Goal: Information Seeking & Learning: Learn about a topic

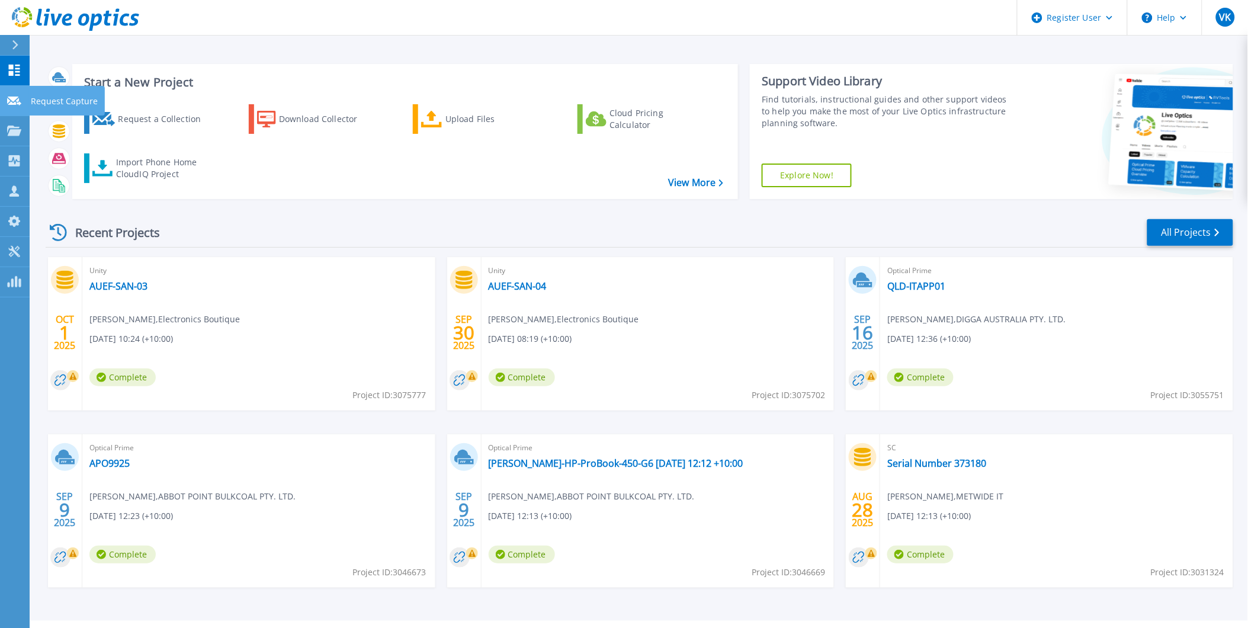
click at [15, 114] on link "Request Capture Request Capture" at bounding box center [15, 101] width 30 height 30
click at [9, 134] on icon at bounding box center [14, 131] width 14 height 10
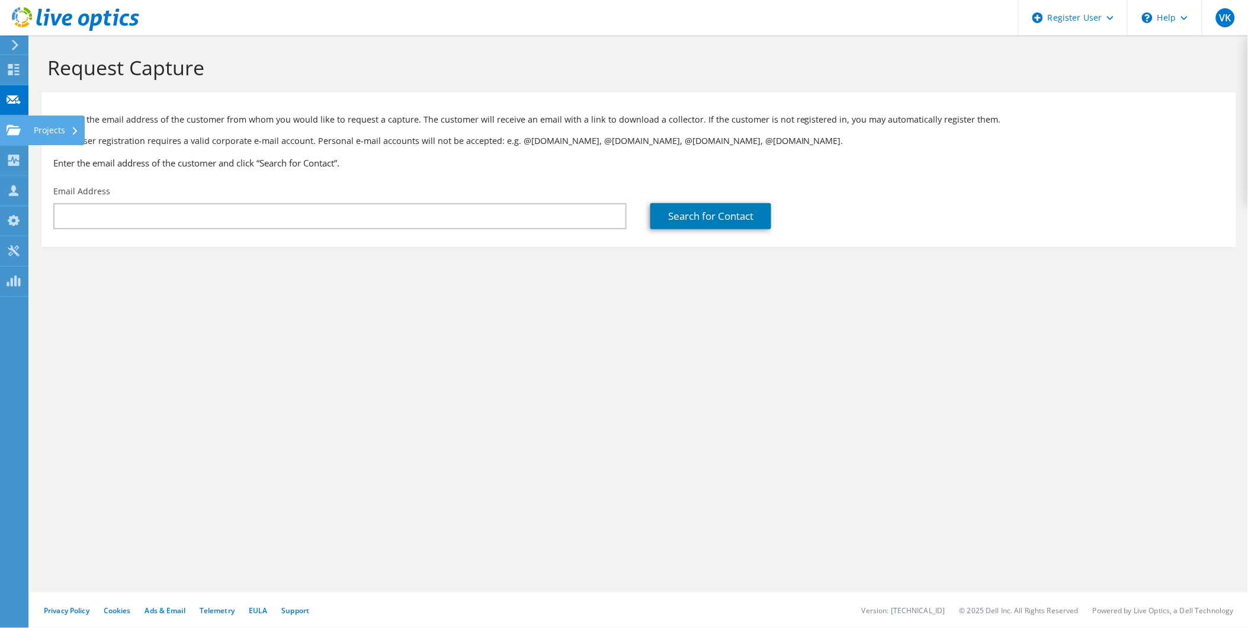
click at [16, 128] on use at bounding box center [14, 129] width 14 height 10
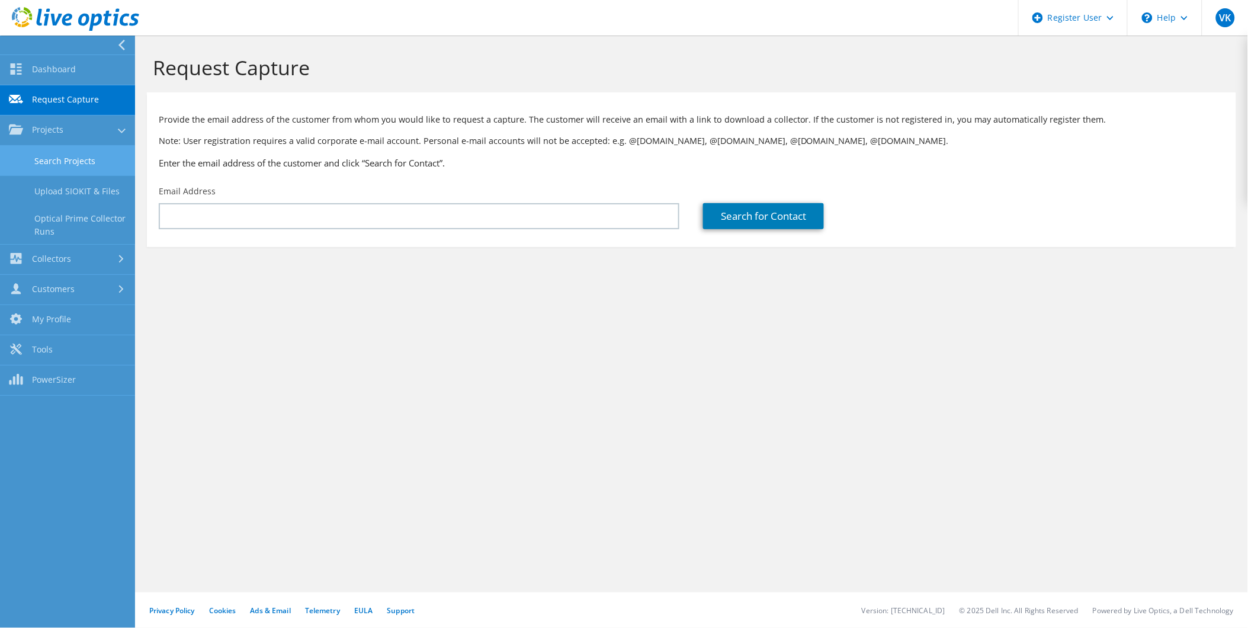
click at [72, 156] on link "Search Projects" at bounding box center [67, 161] width 135 height 30
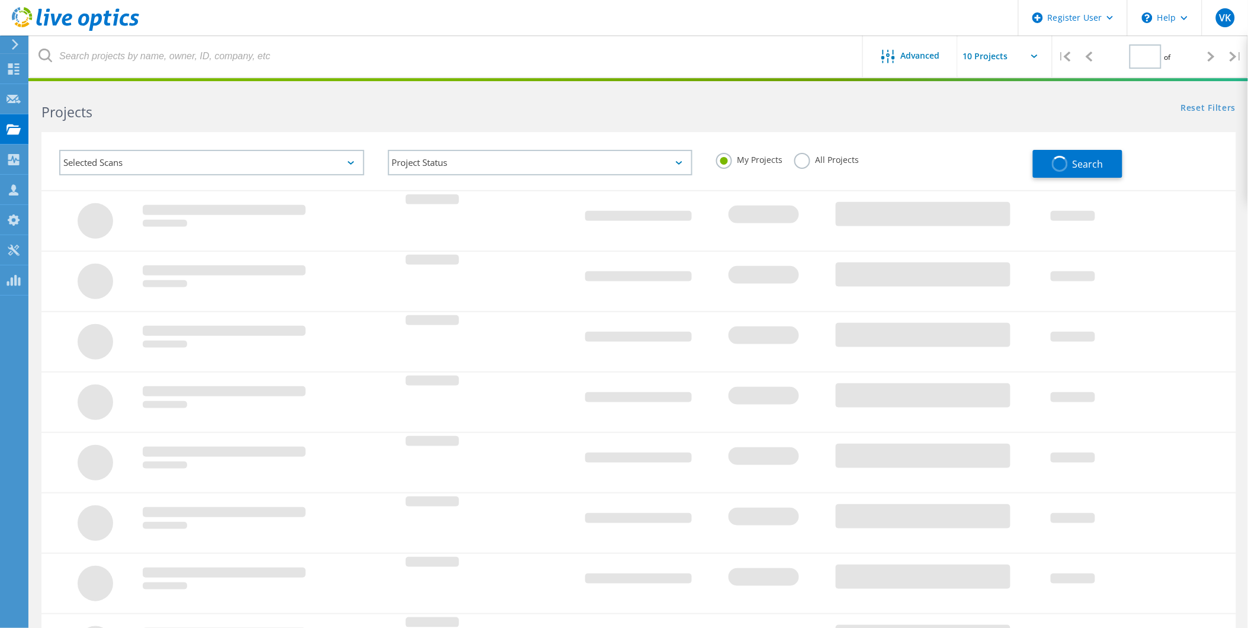
type input "1"
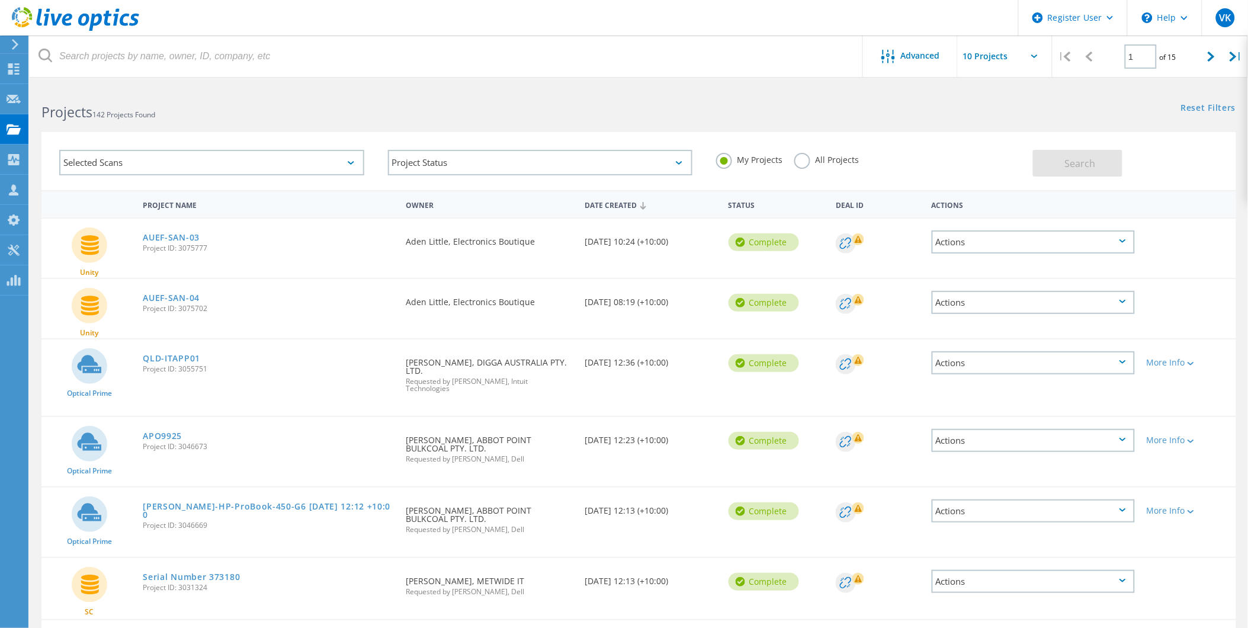
click at [848, 161] on label "All Projects" at bounding box center [826, 158] width 65 height 11
click at [0, 0] on input "All Projects" at bounding box center [0, 0] width 0 height 0
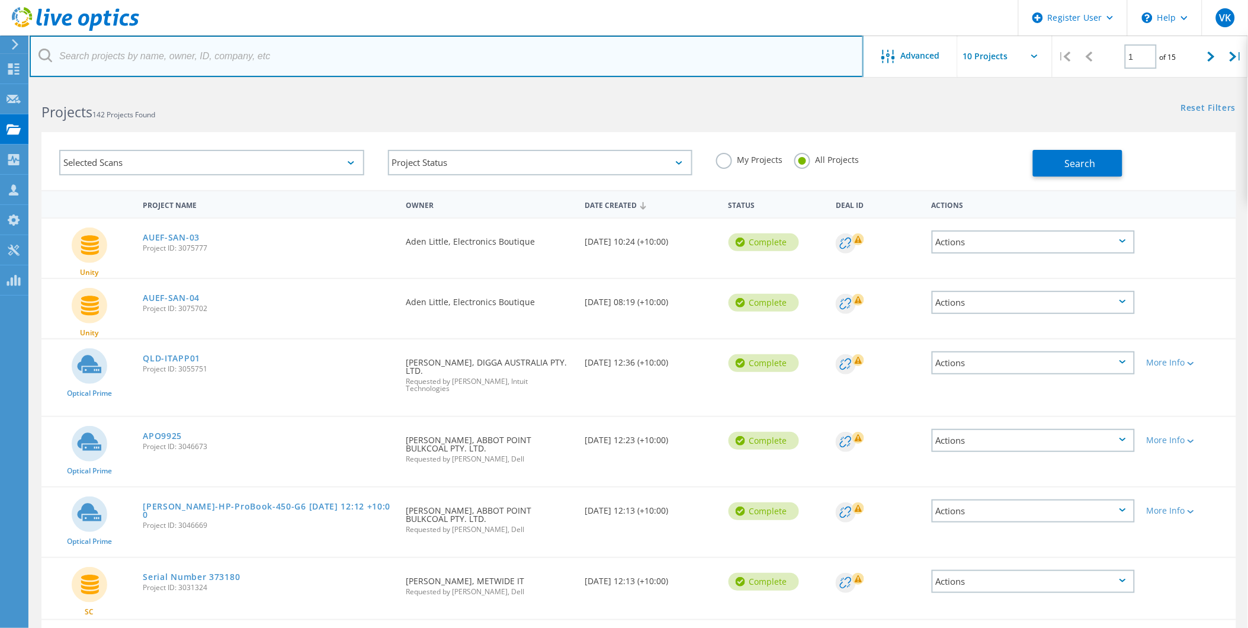
click at [117, 60] on input "text" at bounding box center [447, 56] width 834 height 41
type input "3067746"
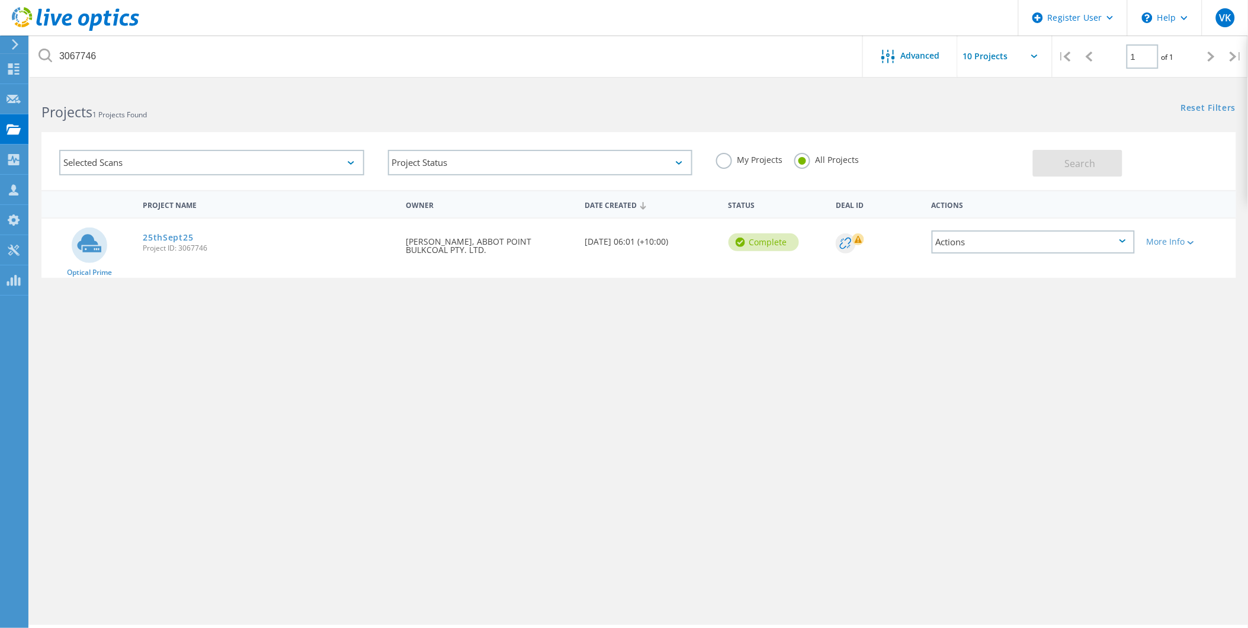
drag, startPoint x: 156, startPoint y: 232, endPoint x: 744, endPoint y: 328, distance: 595.9
click at [156, 233] on link "25thSept25" at bounding box center [168, 237] width 50 height 8
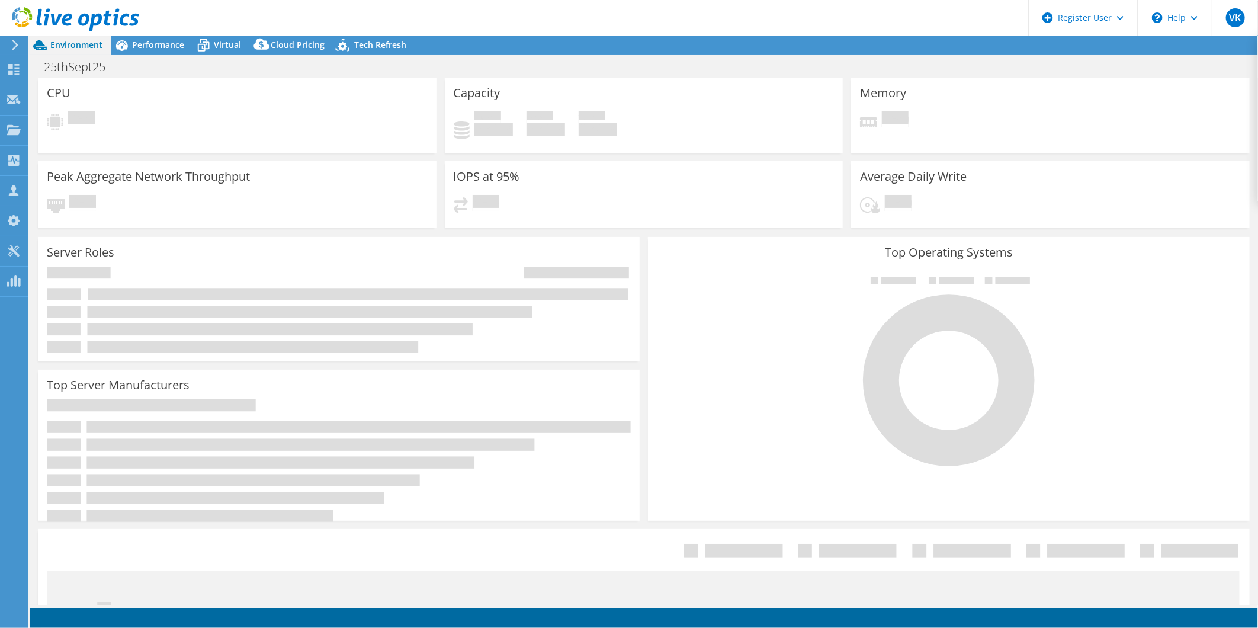
select select "Australia"
select select "AUD"
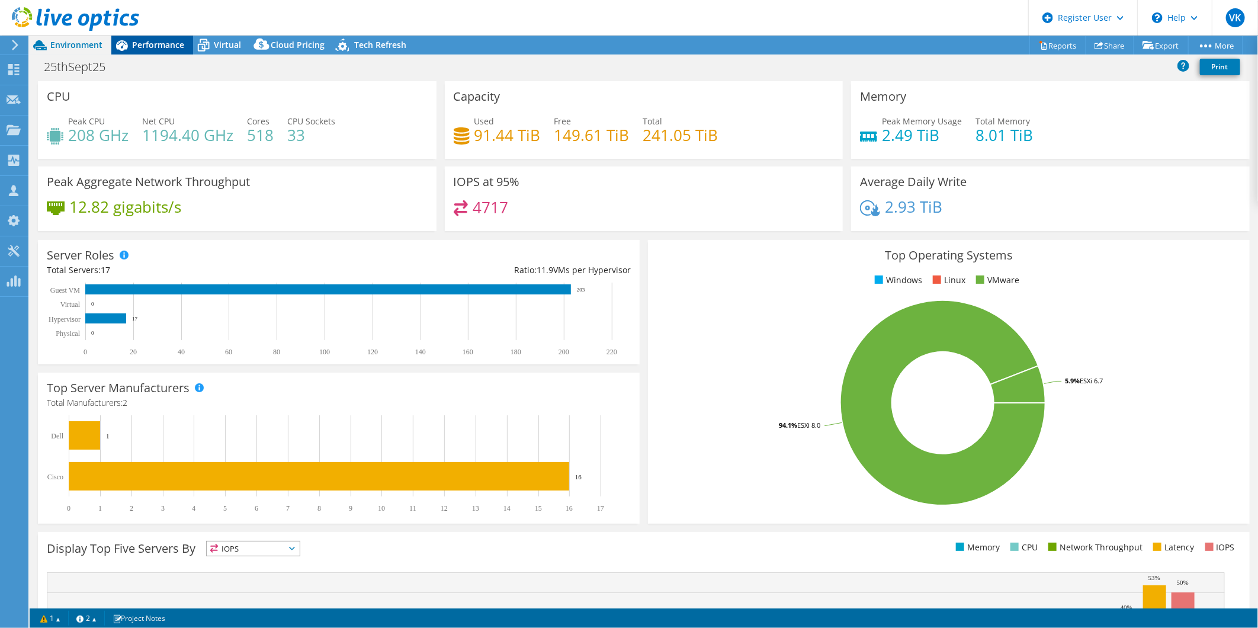
click at [166, 54] on div "Performance" at bounding box center [152, 45] width 82 height 19
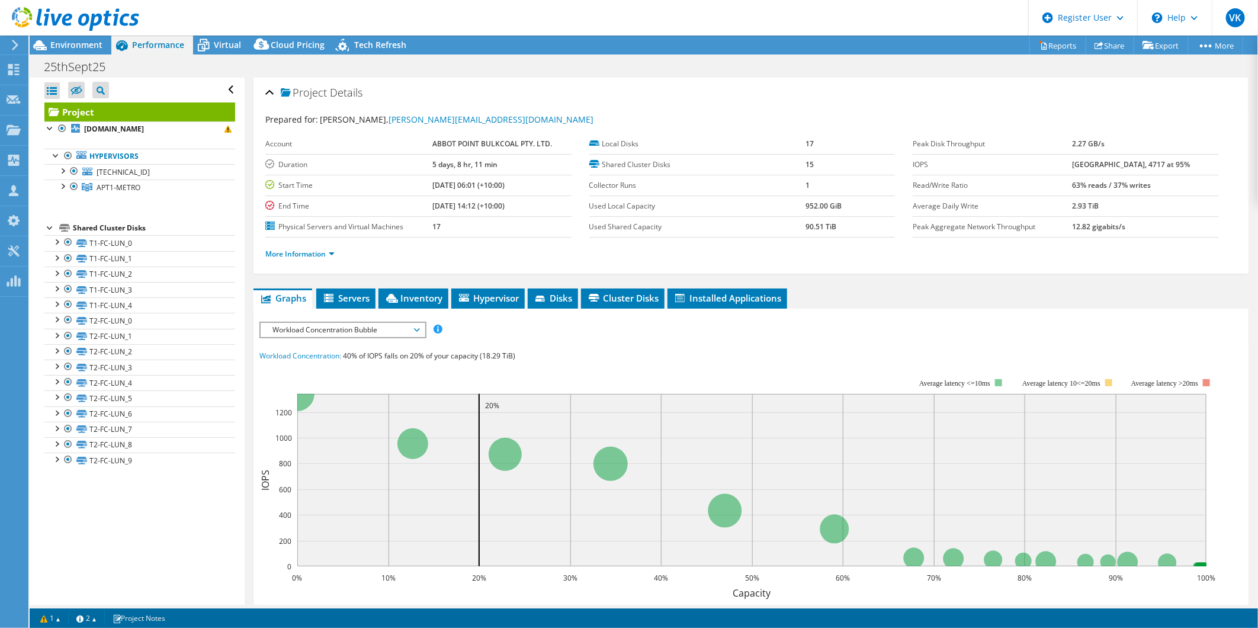
click at [970, 294] on ul "Graphs Servers Inventory Hypervisor Disks Cluster Disks Installed Applications" at bounding box center [750, 298] width 995 height 20
click at [370, 325] on span "Workload Concentration Bubble" at bounding box center [343, 330] width 152 height 14
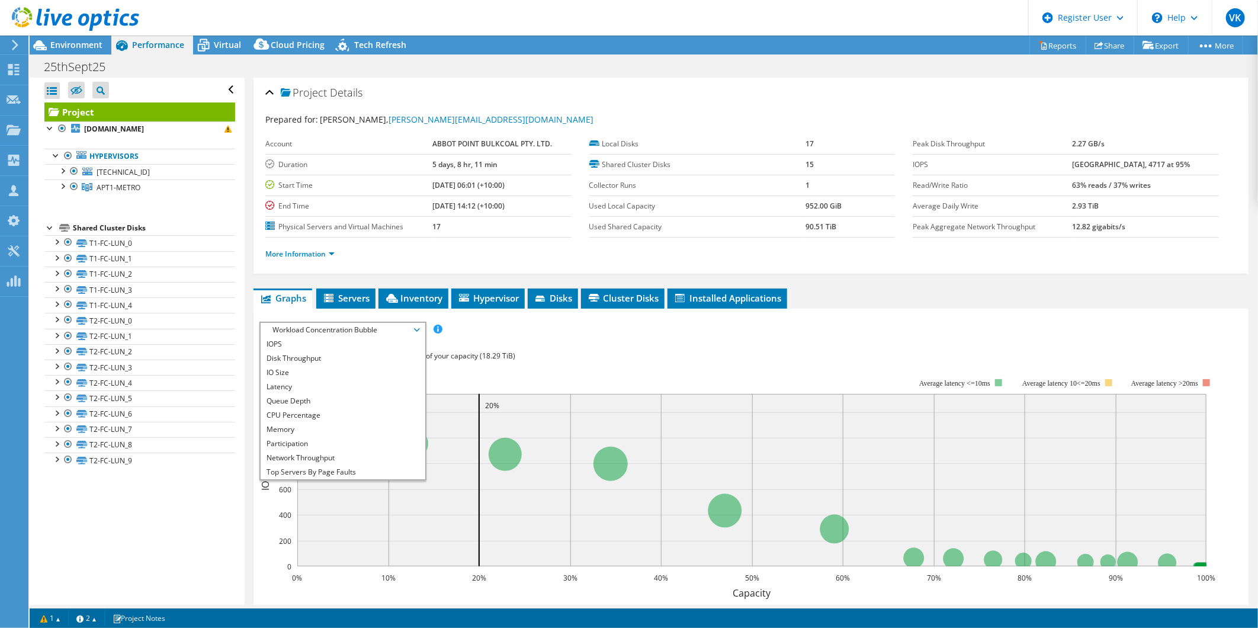
click at [855, 339] on div "IOPS Disk Throughput IO Size Latency Queue Depth CPU Percentage Memory Page Fau…" at bounding box center [750, 541] width 983 height 438
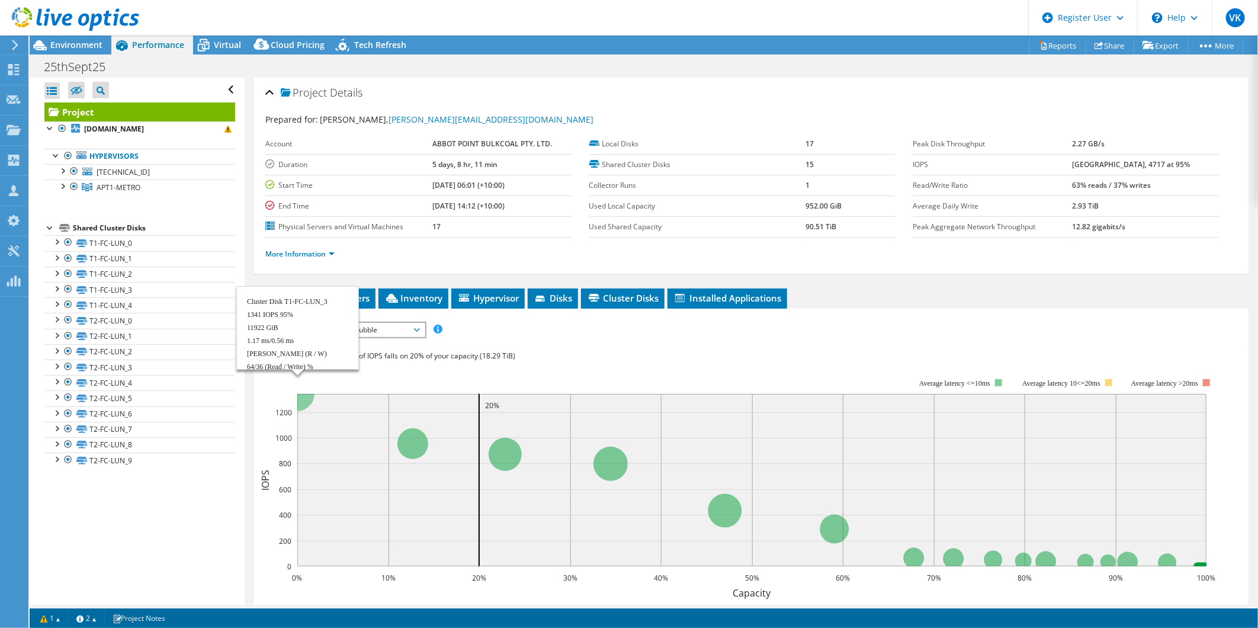
click at [299, 394] on circle at bounding box center [297, 394] width 34 height 34
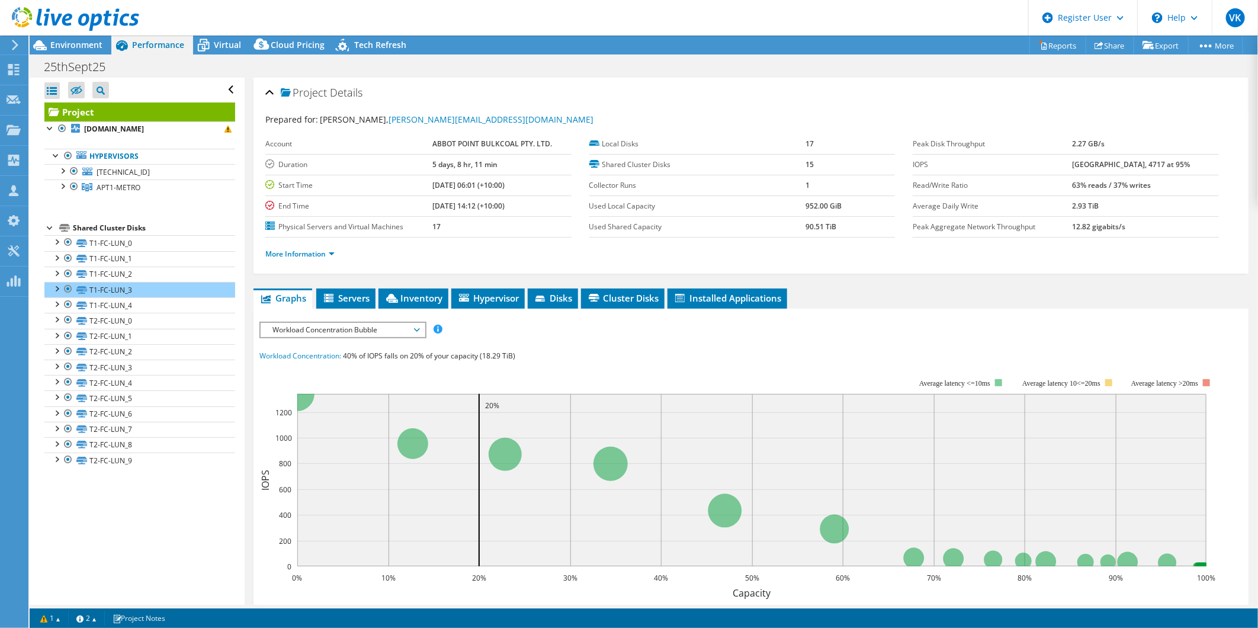
click at [383, 329] on span "Workload Concentration Bubble" at bounding box center [343, 330] width 152 height 14
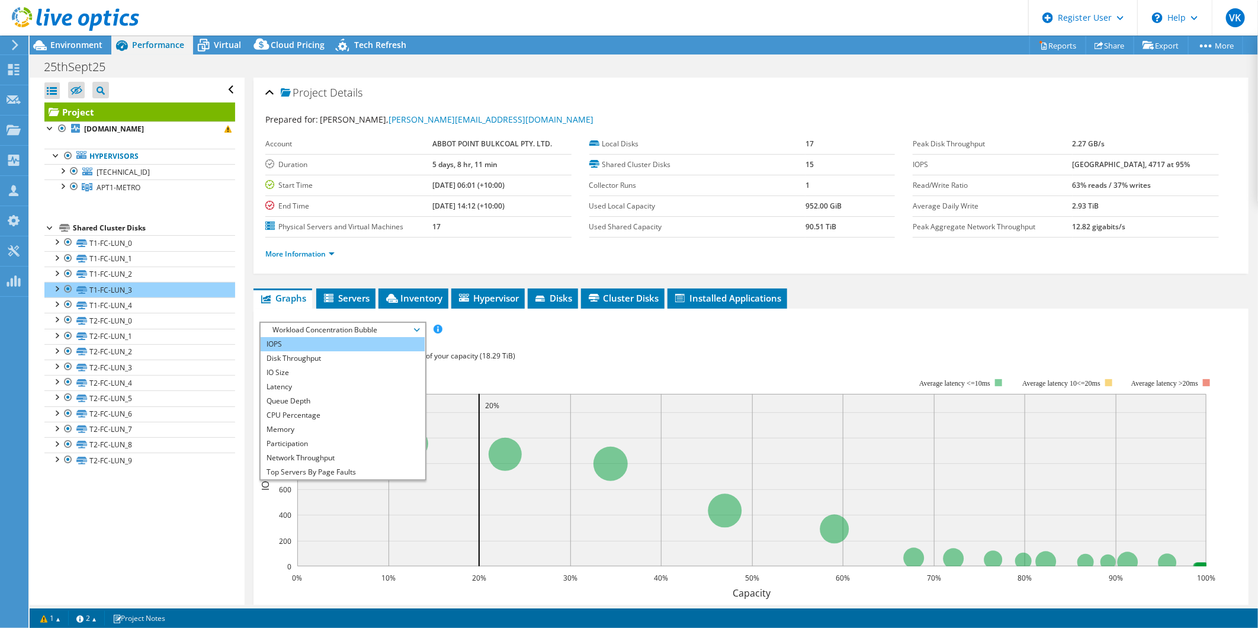
click at [354, 346] on li "IOPS" at bounding box center [343, 344] width 164 height 14
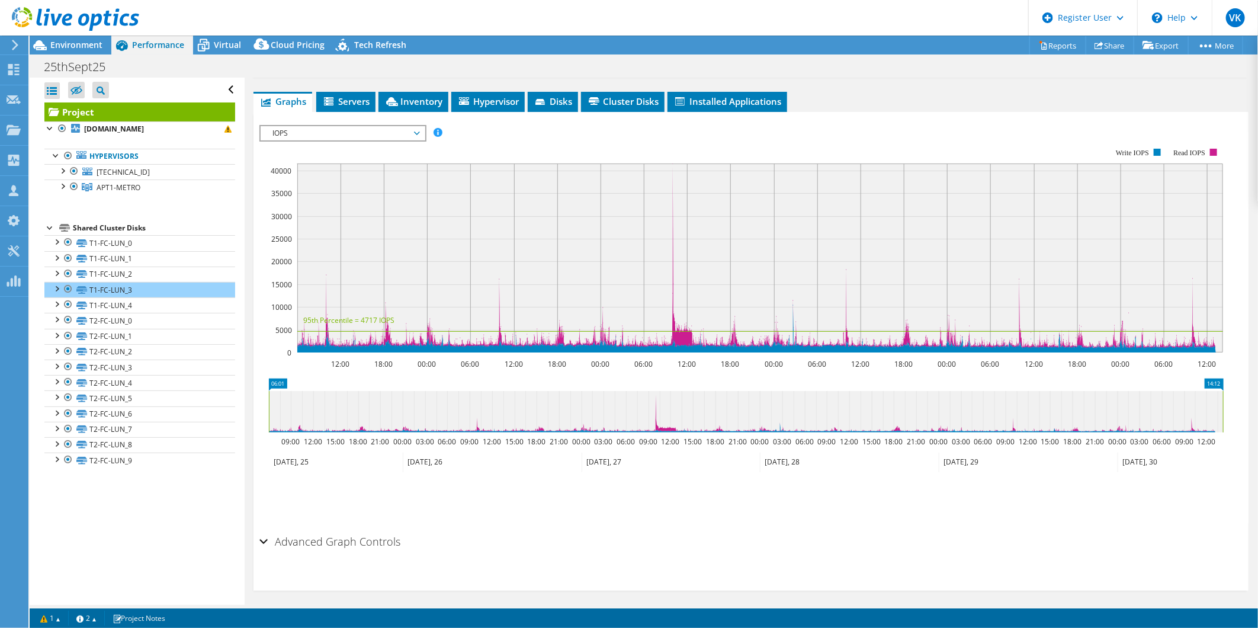
scroll to position [200, 0]
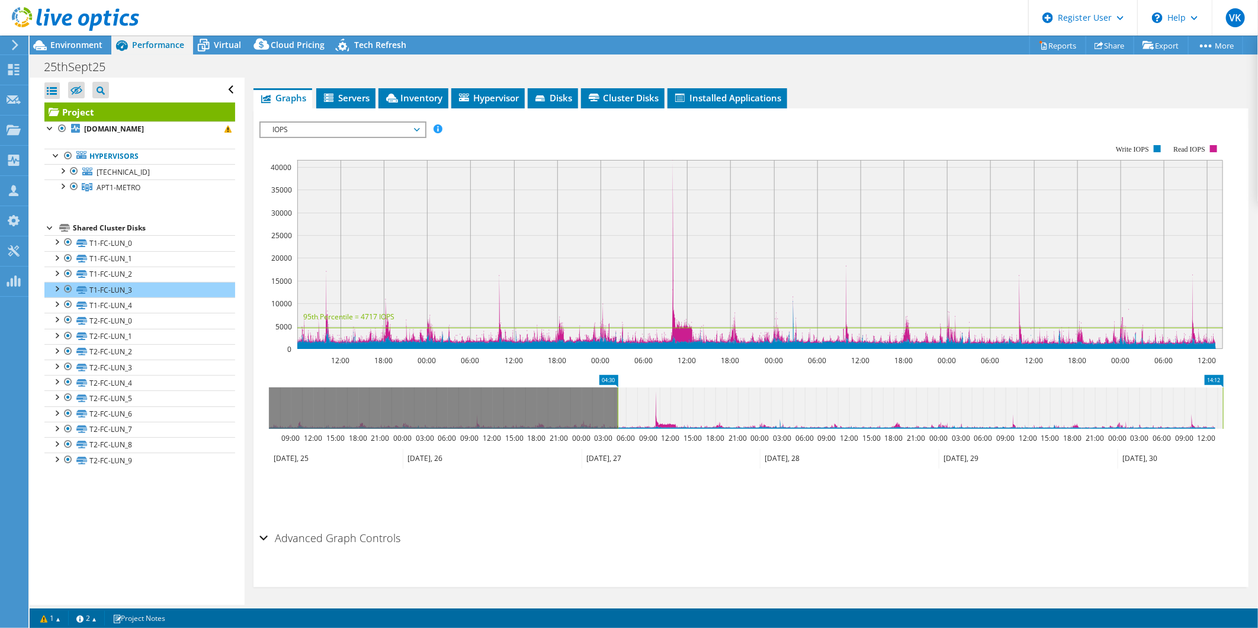
drag, startPoint x: 269, startPoint y: 407, endPoint x: 618, endPoint y: 411, distance: 348.9
click at [618, 411] on rect at bounding box center [617, 407] width 5 height 41
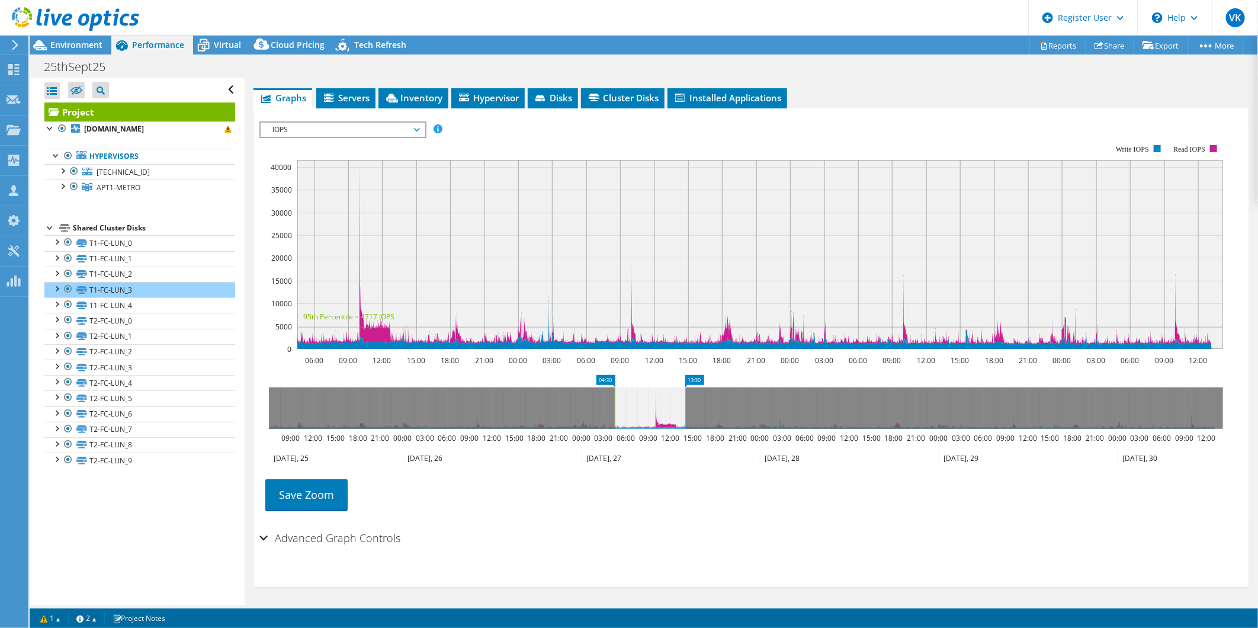
drag, startPoint x: 1221, startPoint y: 405, endPoint x: 683, endPoint y: 409, distance: 537.8
click at [683, 409] on rect at bounding box center [685, 407] width 5 height 41
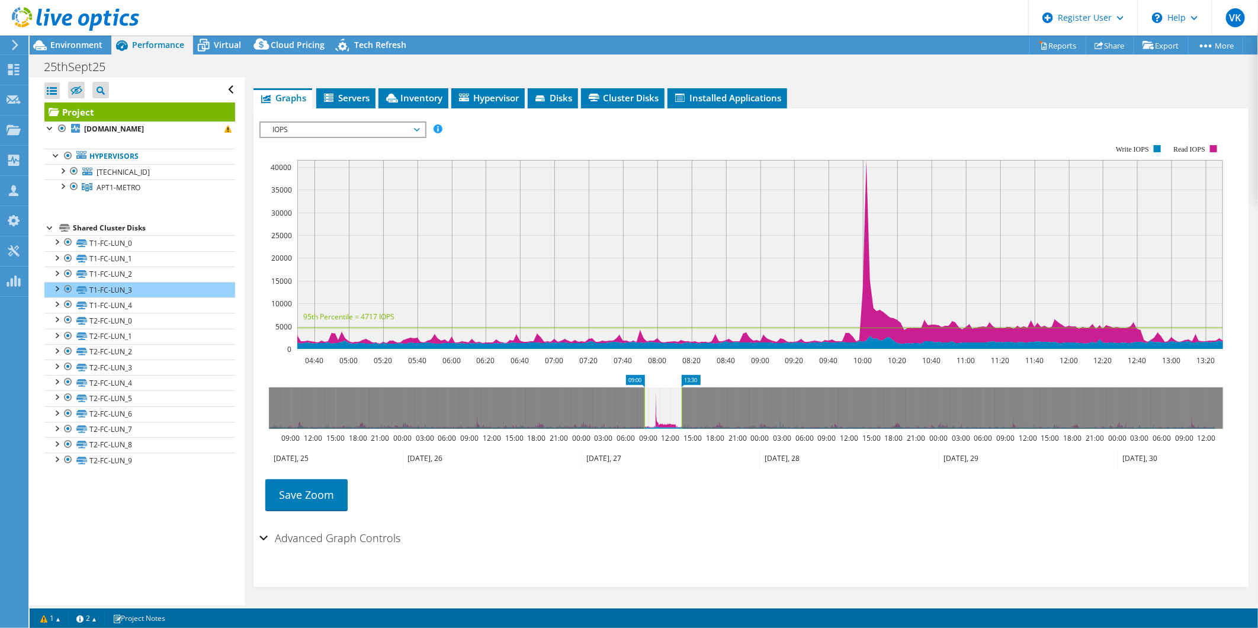
drag, startPoint x: 614, startPoint y: 407, endPoint x: 644, endPoint y: 406, distance: 29.6
click at [644, 406] on rect at bounding box center [644, 407] width 5 height 41
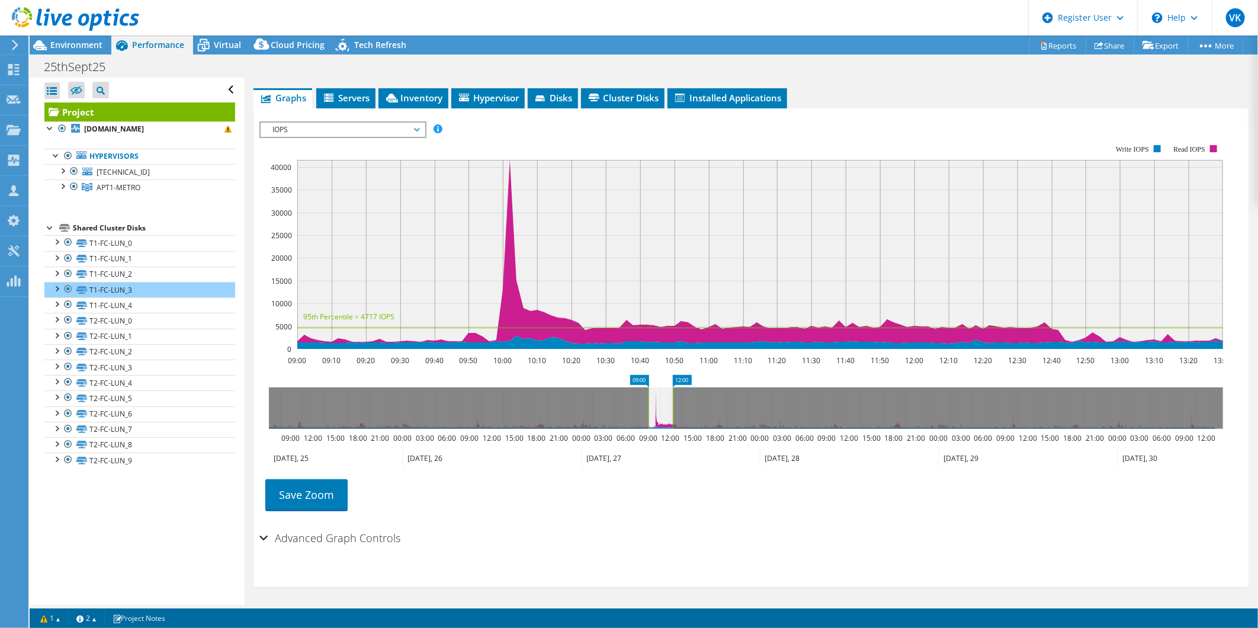
drag, startPoint x: 682, startPoint y: 405, endPoint x: 727, endPoint y: 417, distance: 46.5
click at [675, 404] on rect at bounding box center [672, 407] width 5 height 41
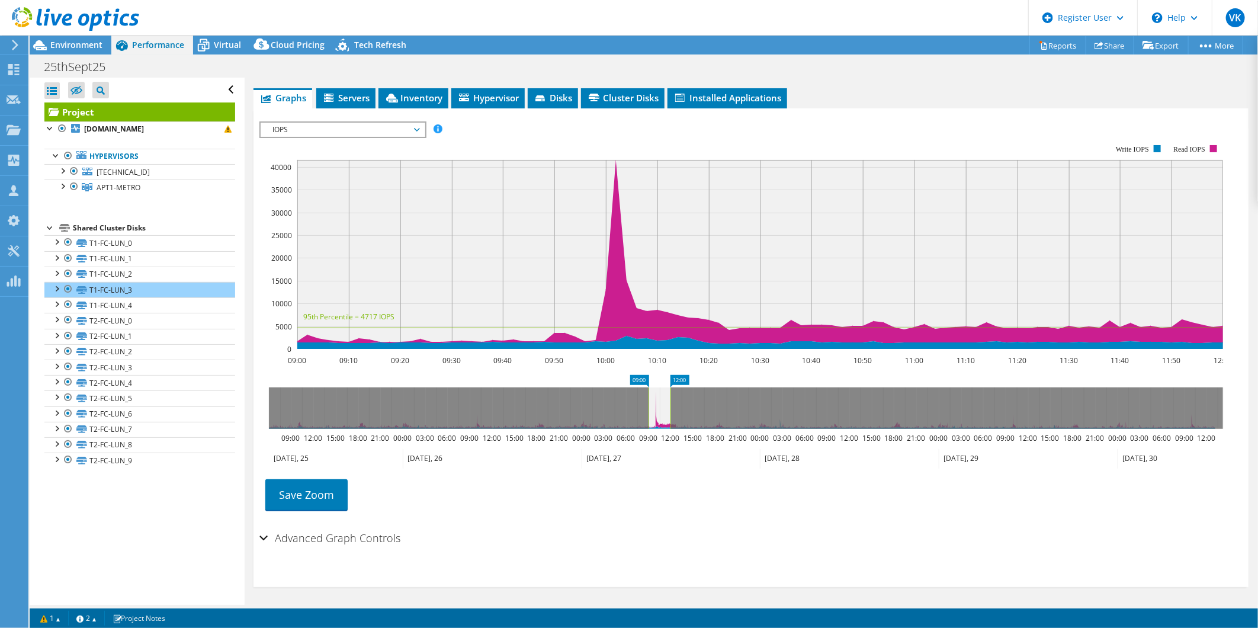
click at [992, 567] on div "Advanced Graph Controls Time Display Mode: UTC-12:00 UTC-11:00 UTC-10:00 UTC-09…" at bounding box center [750, 556] width 983 height 61
click at [1003, 556] on div "Advanced Graph Controls Time Display Mode: UTC-12:00 UTC-11:00 UTC-10:00 UTC-09…" at bounding box center [750, 556] width 983 height 61
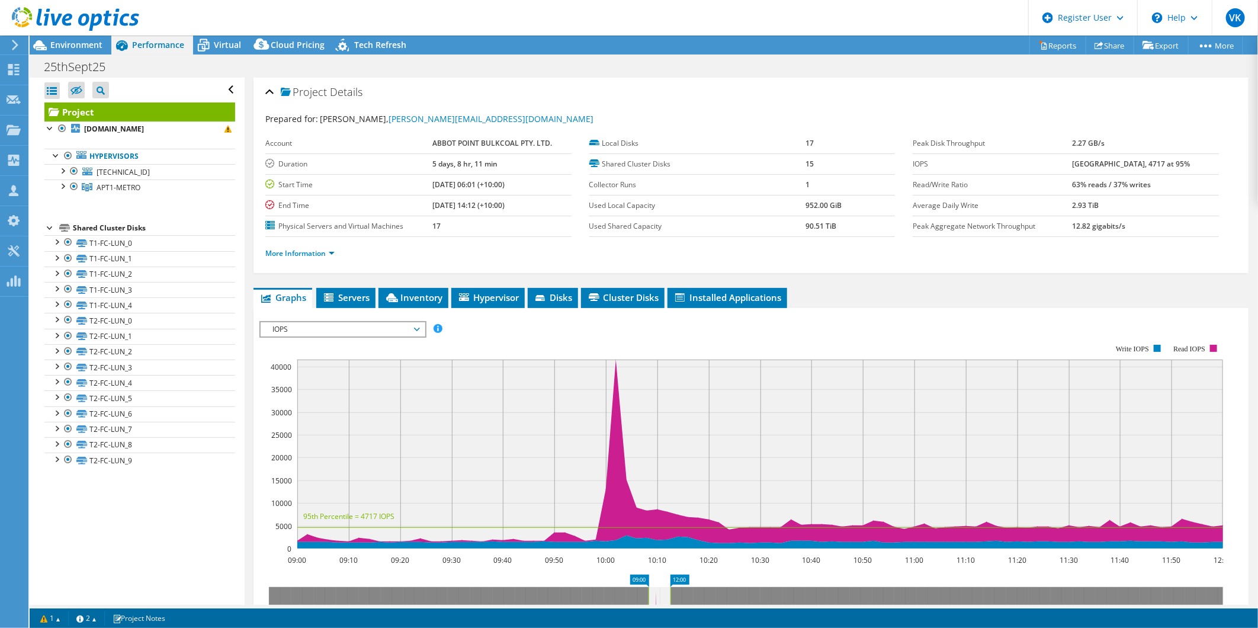
scroll to position [0, 0]
